Goal: Task Accomplishment & Management: Manage account settings

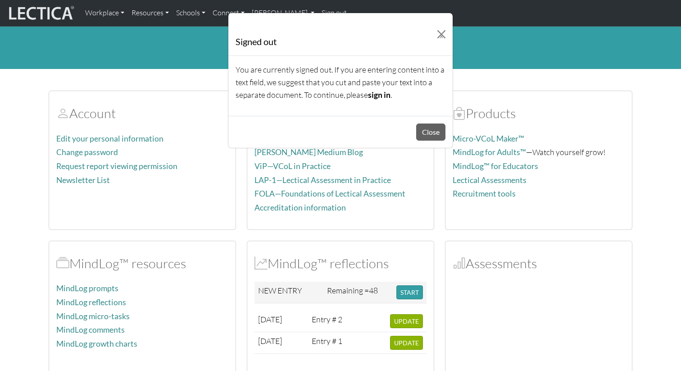
scroll to position [18, 0]
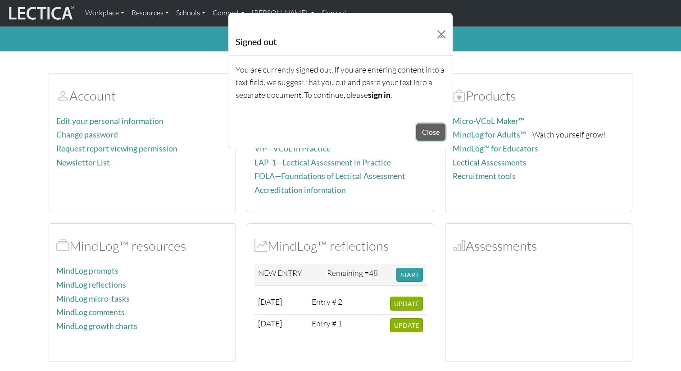
click at [427, 130] on button "Close" at bounding box center [430, 131] width 29 height 17
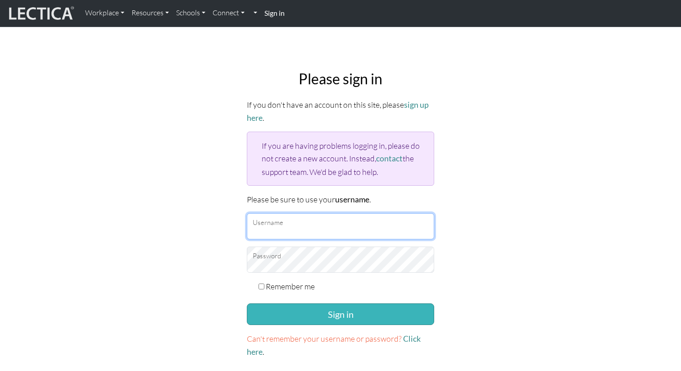
type input "anijain"
click at [313, 314] on button "Sign in" at bounding box center [340, 314] width 187 height 22
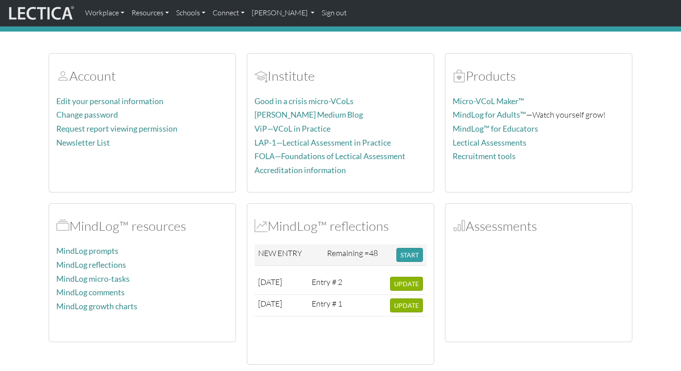
scroll to position [43, 0]
